Goal: Task Accomplishment & Management: Complete application form

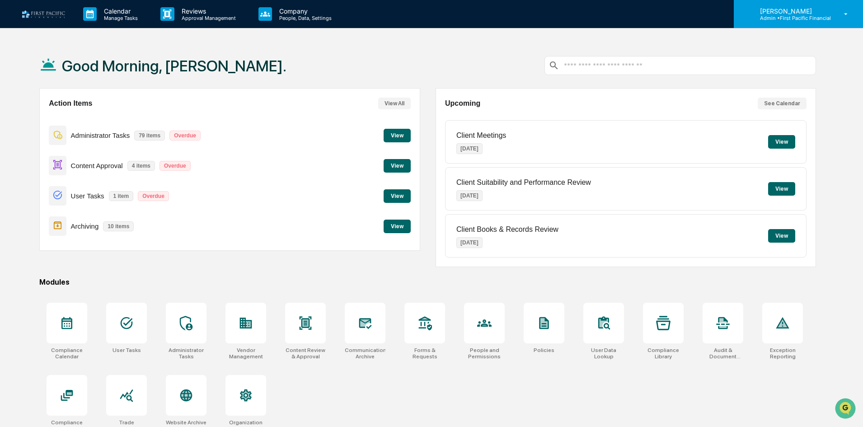
click at [806, 19] on p "Admin • First Pacific Financial" at bounding box center [791, 18] width 78 height 6
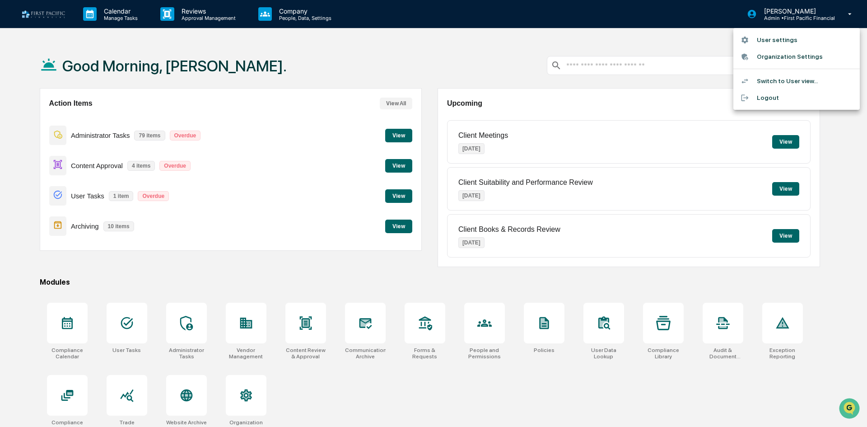
click at [790, 77] on li "Switch to User view..." at bounding box center [796, 81] width 126 height 17
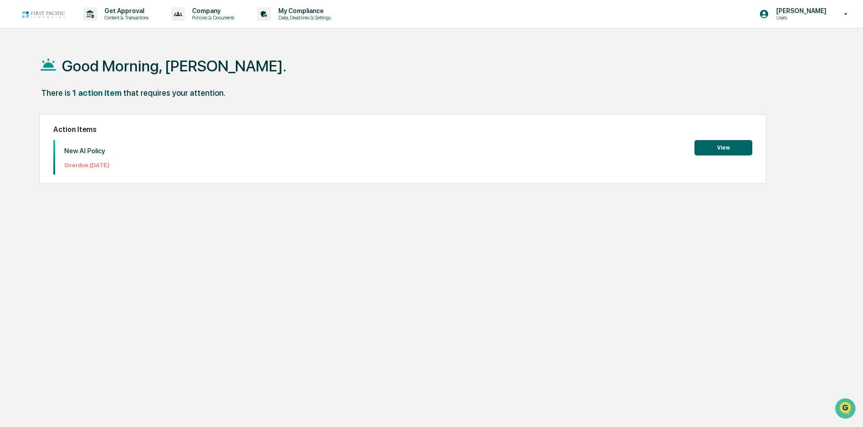
click at [712, 151] on button "View" at bounding box center [723, 147] width 58 height 15
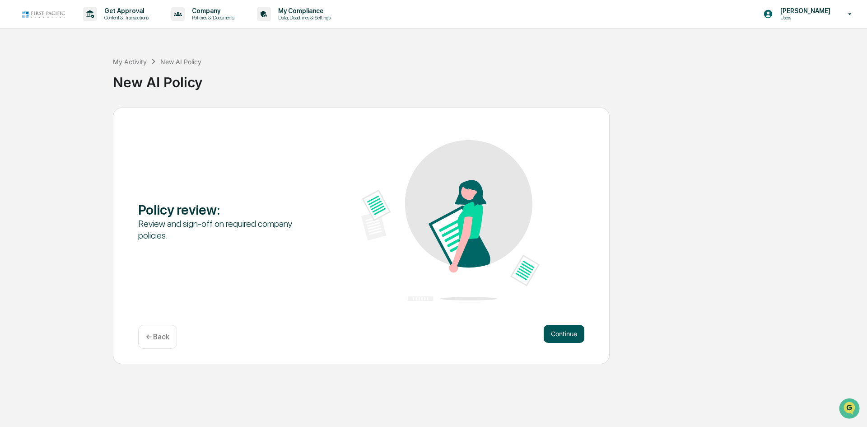
click at [577, 331] on button "Continue" at bounding box center [564, 334] width 41 height 18
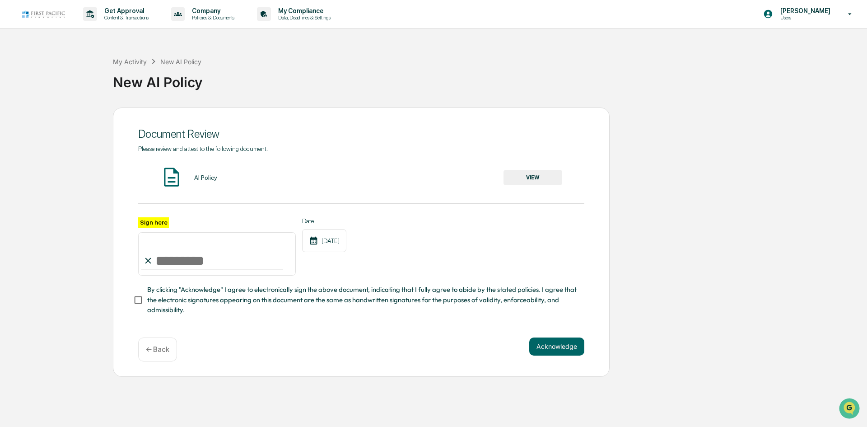
click at [546, 176] on button "VIEW" at bounding box center [533, 177] width 59 height 15
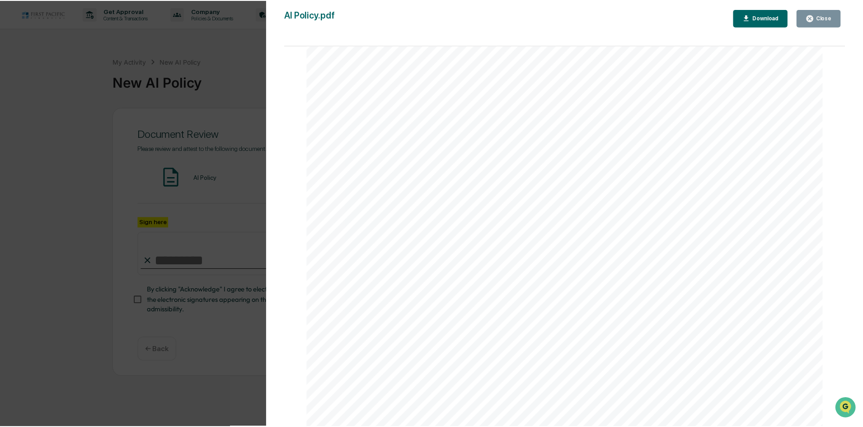
scroll to position [130, 0]
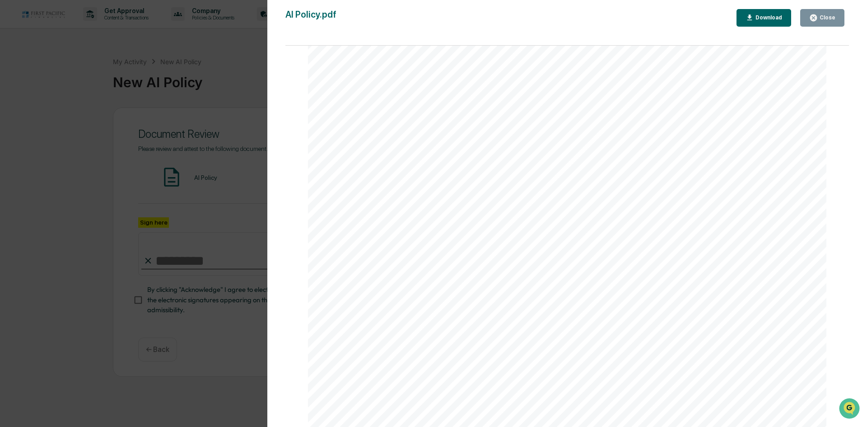
click at [831, 22] on button "Close" at bounding box center [822, 18] width 44 height 18
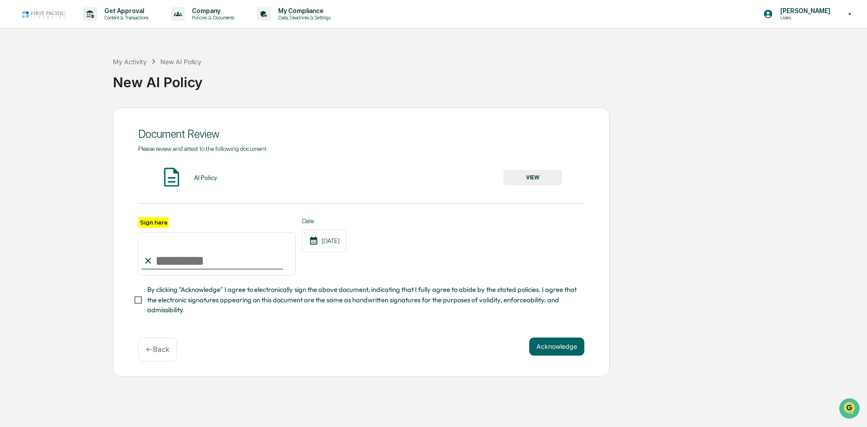
click at [176, 256] on input "Sign here" at bounding box center [217, 253] width 158 height 43
type input "**********"
click at [575, 344] on button "Acknowledge" at bounding box center [556, 346] width 55 height 18
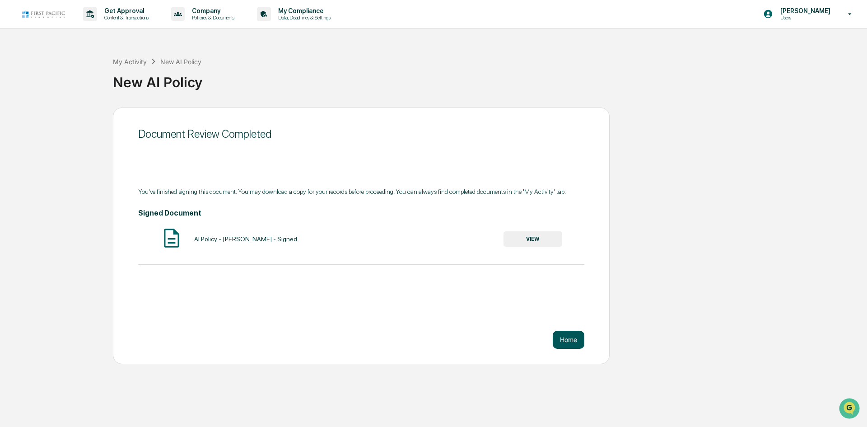
click at [569, 339] on button "Home" at bounding box center [569, 340] width 32 height 18
